Goal: Task Accomplishment & Management: Use online tool/utility

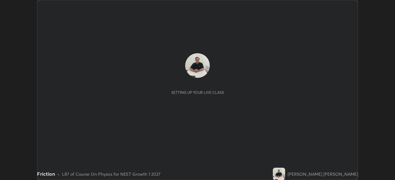
scroll to position [180, 394]
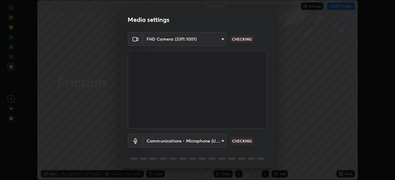
type input "f214d892c1ea21fc9911be358f21603cf7c671268a3f3fdd0c8c81d5790bf436"
type input "communications"
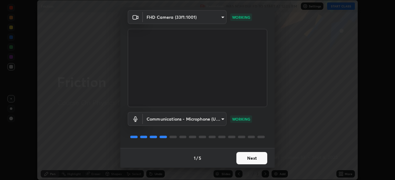
click at [246, 158] on button "Next" at bounding box center [251, 158] width 31 height 12
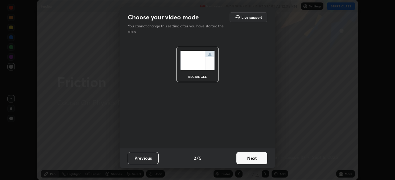
scroll to position [0, 0]
click at [246, 158] on button "Next" at bounding box center [251, 158] width 31 height 12
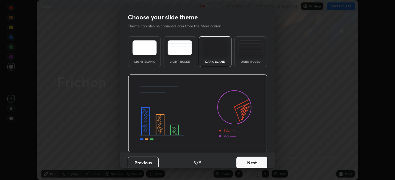
click at [246, 162] on button "Next" at bounding box center [251, 163] width 31 height 12
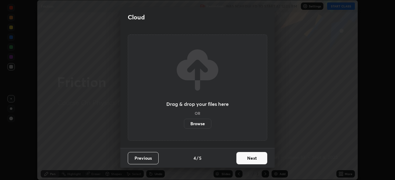
click at [247, 158] on button "Next" at bounding box center [251, 158] width 31 height 12
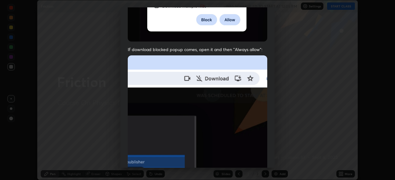
scroll to position [148, 0]
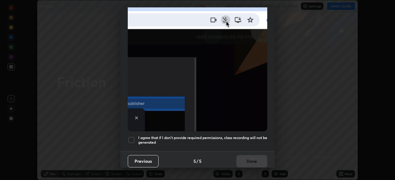
click at [216, 139] on h5 "I agree that if I don't provide required permissions, class recording will not …" at bounding box center [202, 141] width 129 height 10
click at [253, 164] on button "Done" at bounding box center [251, 161] width 31 height 12
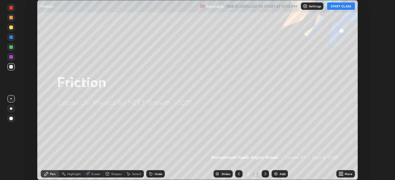
click at [342, 8] on button "START CLASS" at bounding box center [341, 5] width 28 height 7
